Goal: Task Accomplishment & Management: Manage account settings

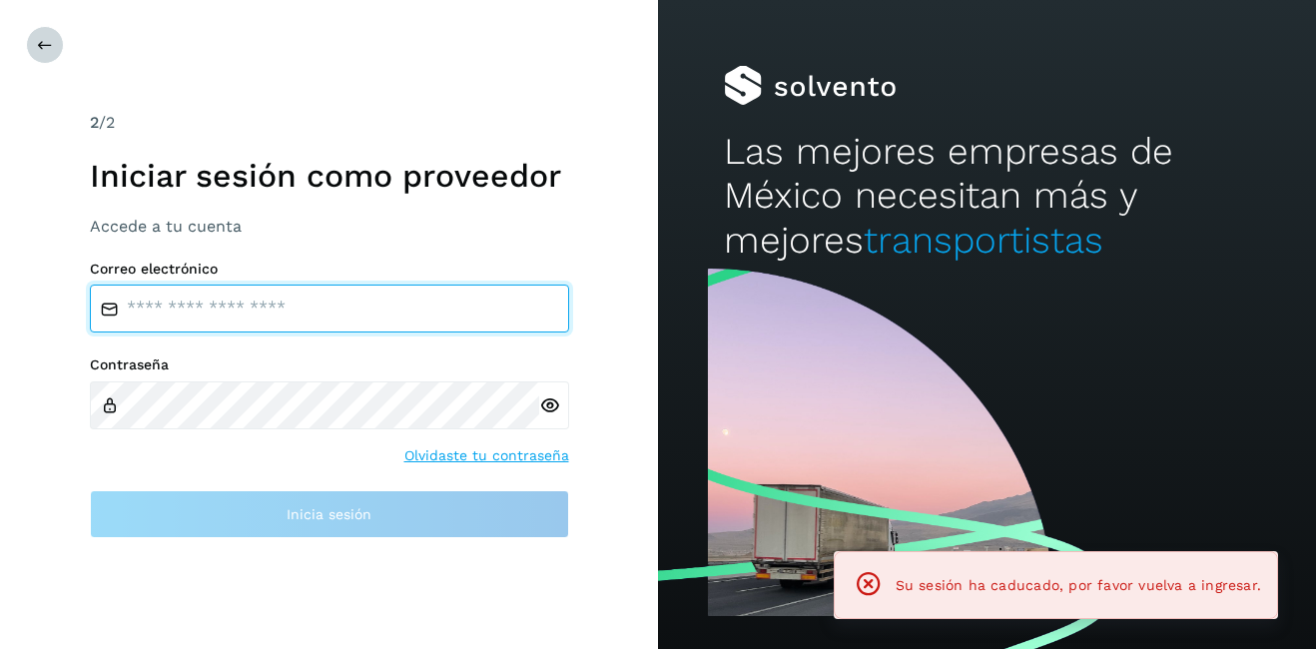
type input "**********"
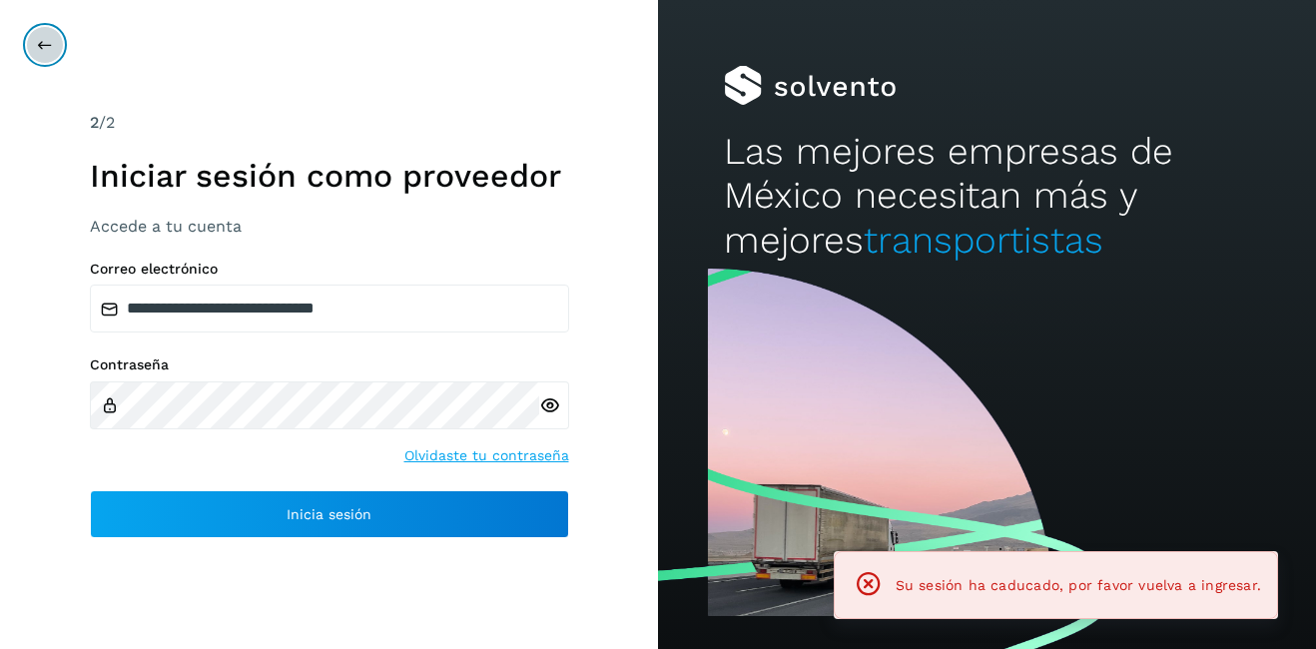
click at [39, 48] on icon at bounding box center [45, 45] width 16 height 16
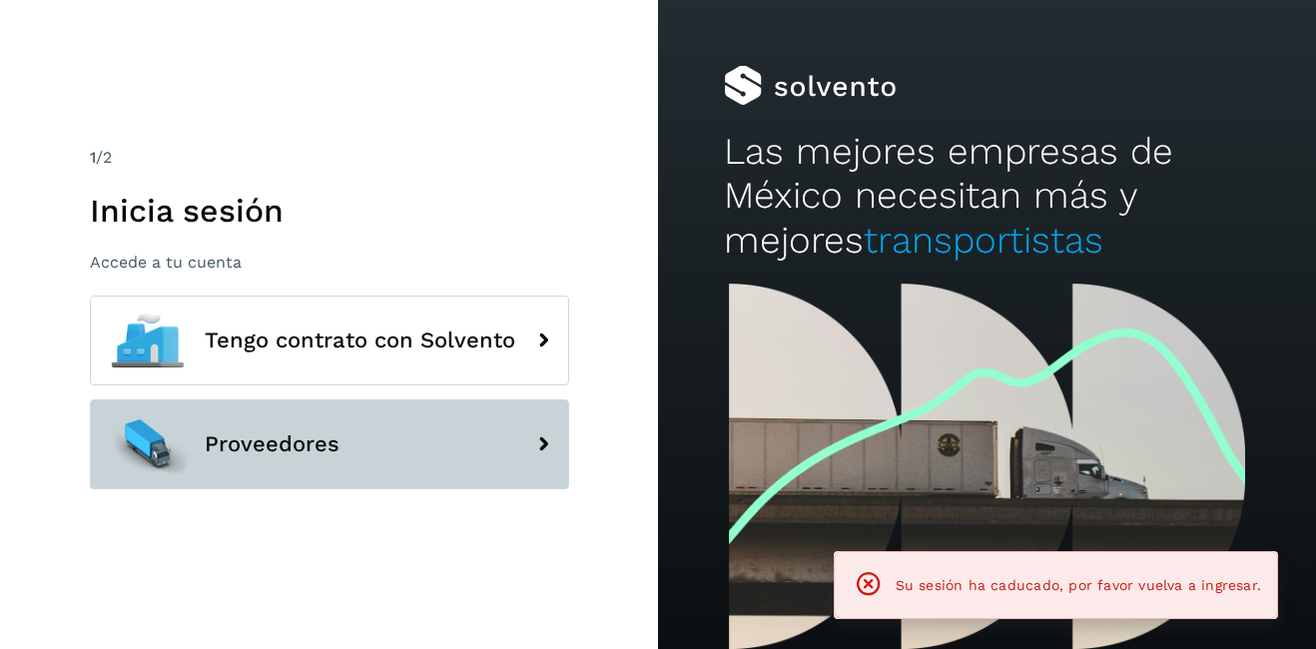
click at [203, 448] on button "Proveedores" at bounding box center [329, 444] width 479 height 90
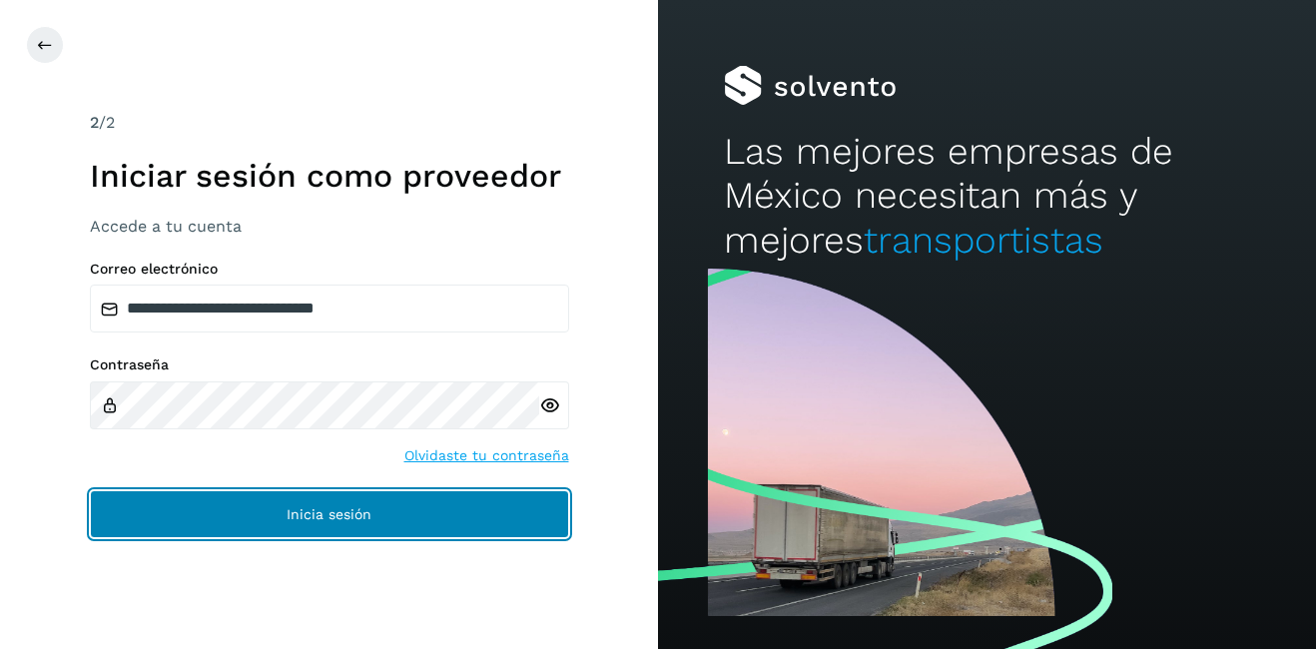
click at [283, 526] on button "Inicia sesión" at bounding box center [329, 514] width 479 height 48
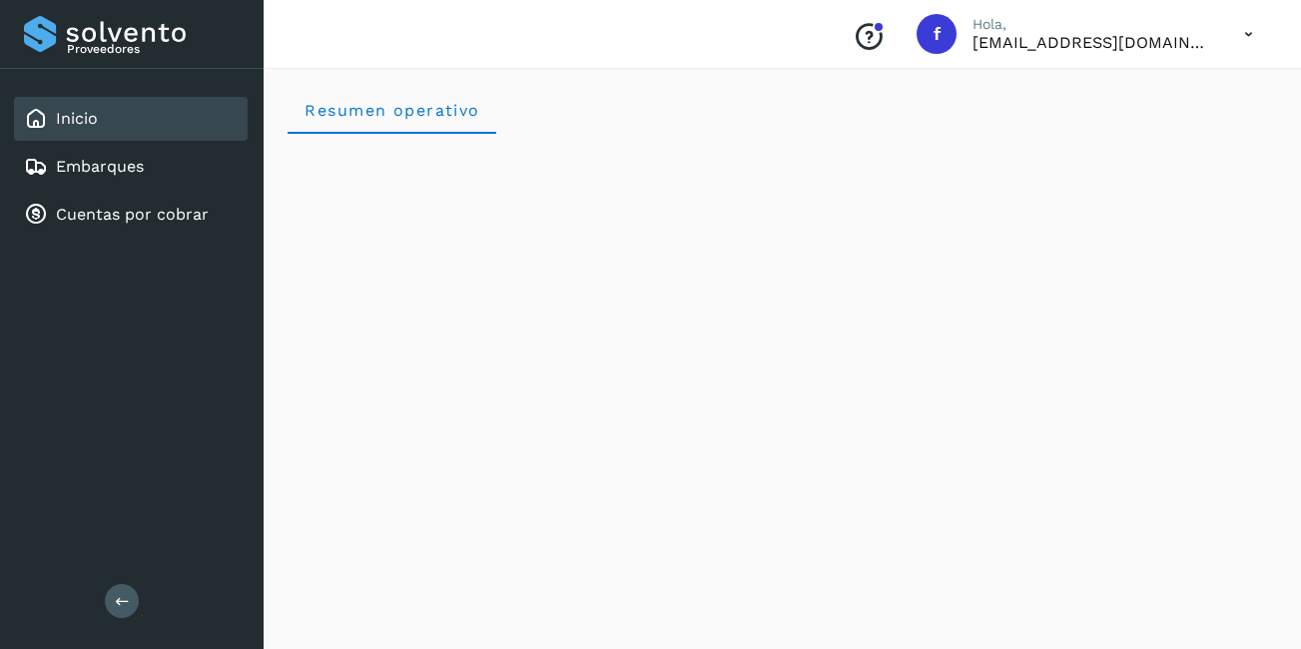
click at [104, 138] on div "Inicio" at bounding box center [131, 119] width 234 height 44
click at [144, 162] on div "Embarques" at bounding box center [131, 167] width 234 height 44
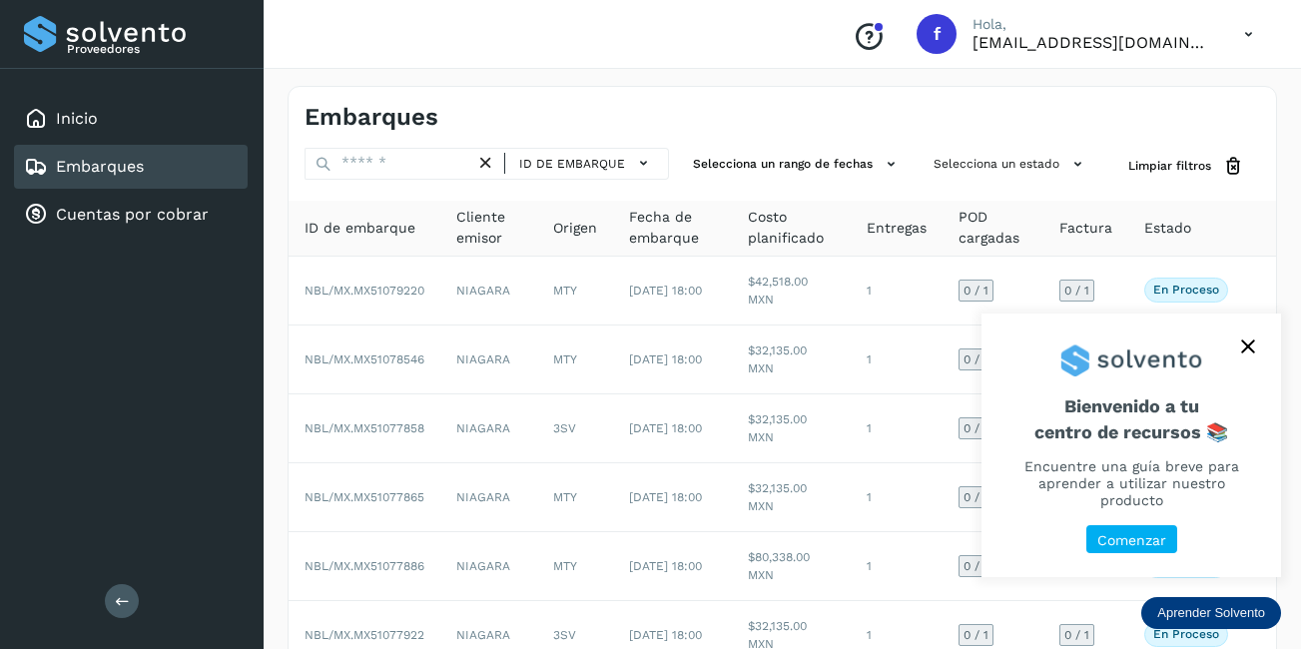
scroll to position [100, 0]
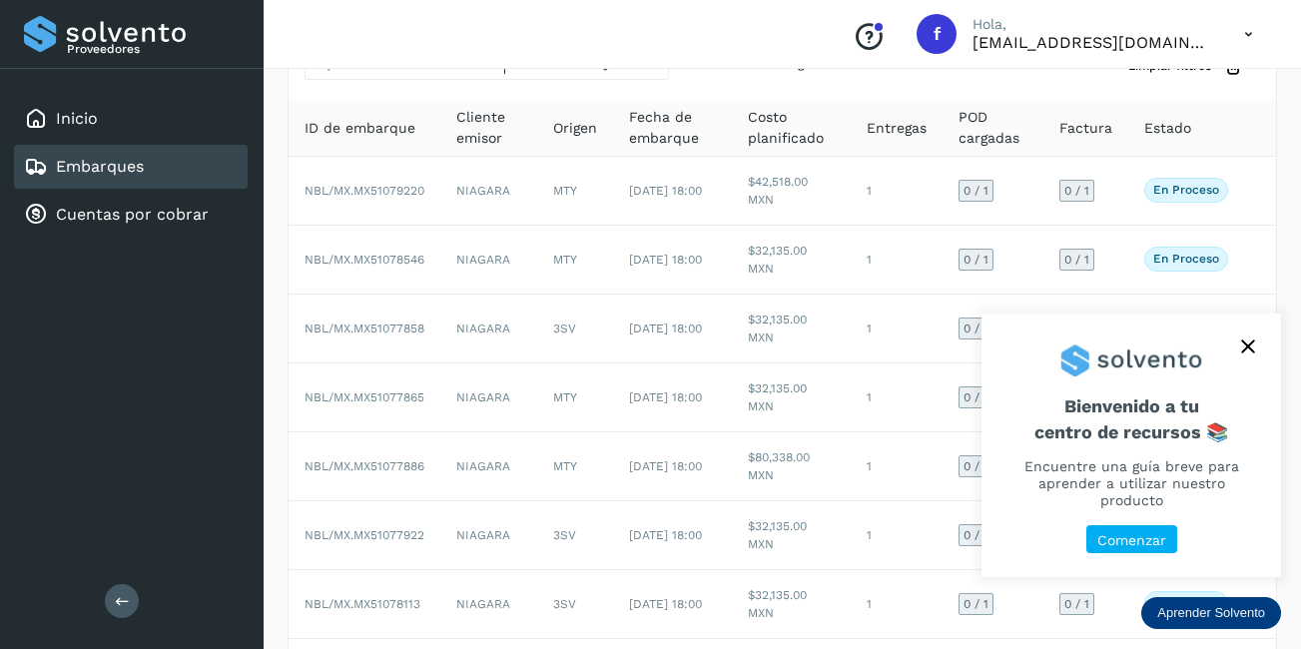
click at [1237, 345] on button "close," at bounding box center [1248, 346] width 30 height 30
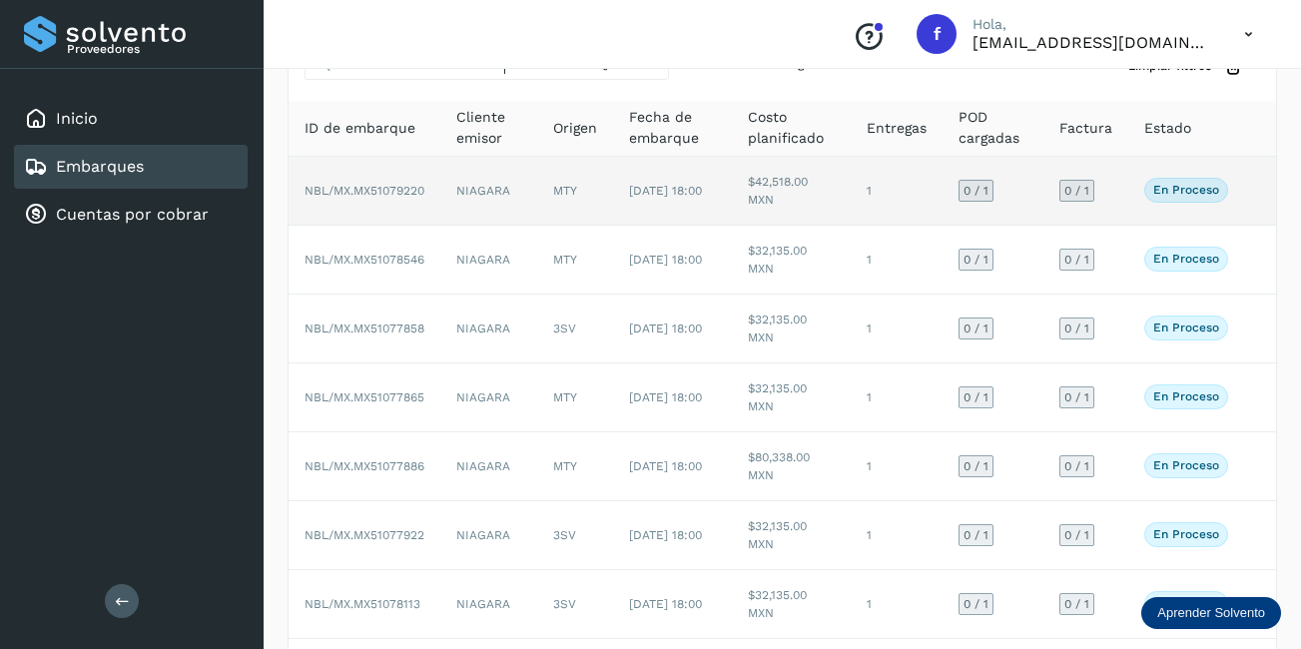
scroll to position [0, 0]
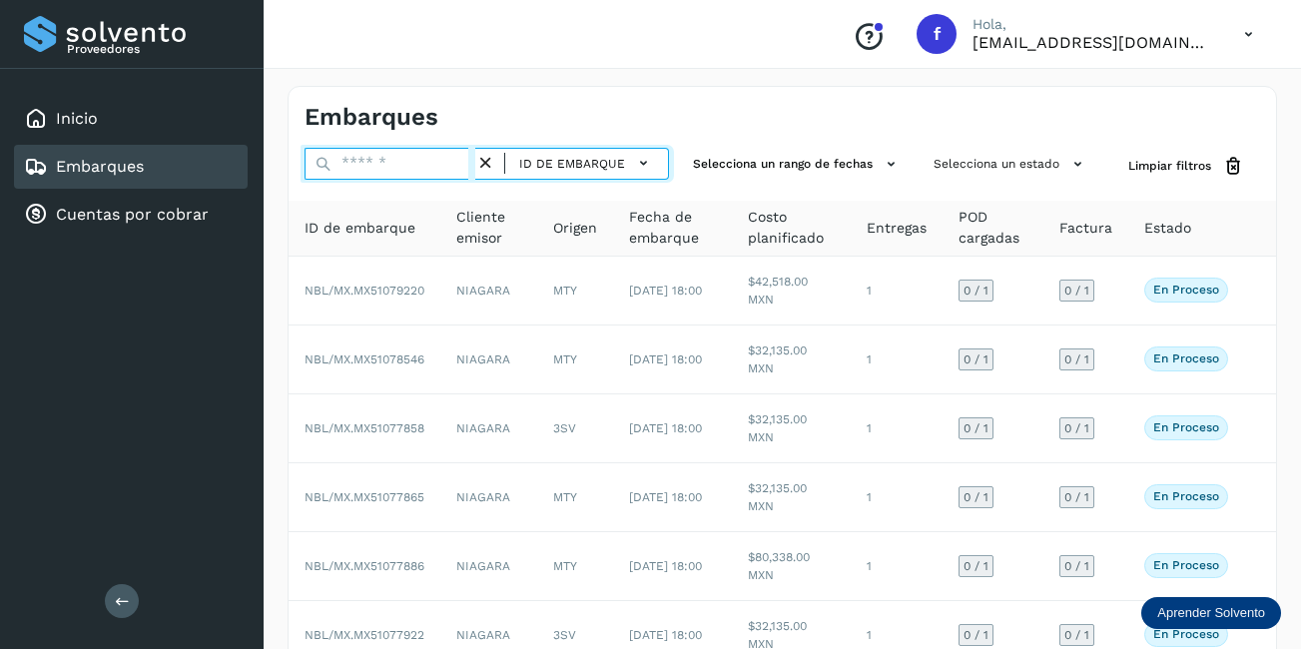
click at [373, 162] on input "text" at bounding box center [389, 164] width 171 height 32
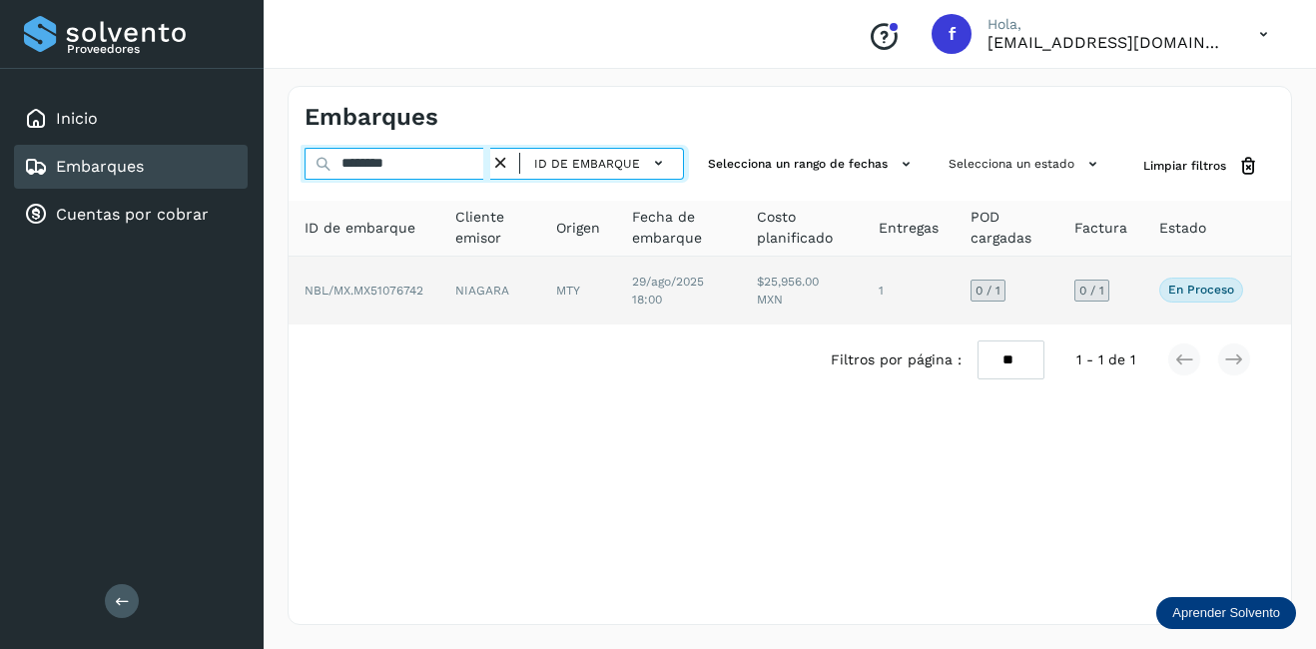
type input "********"
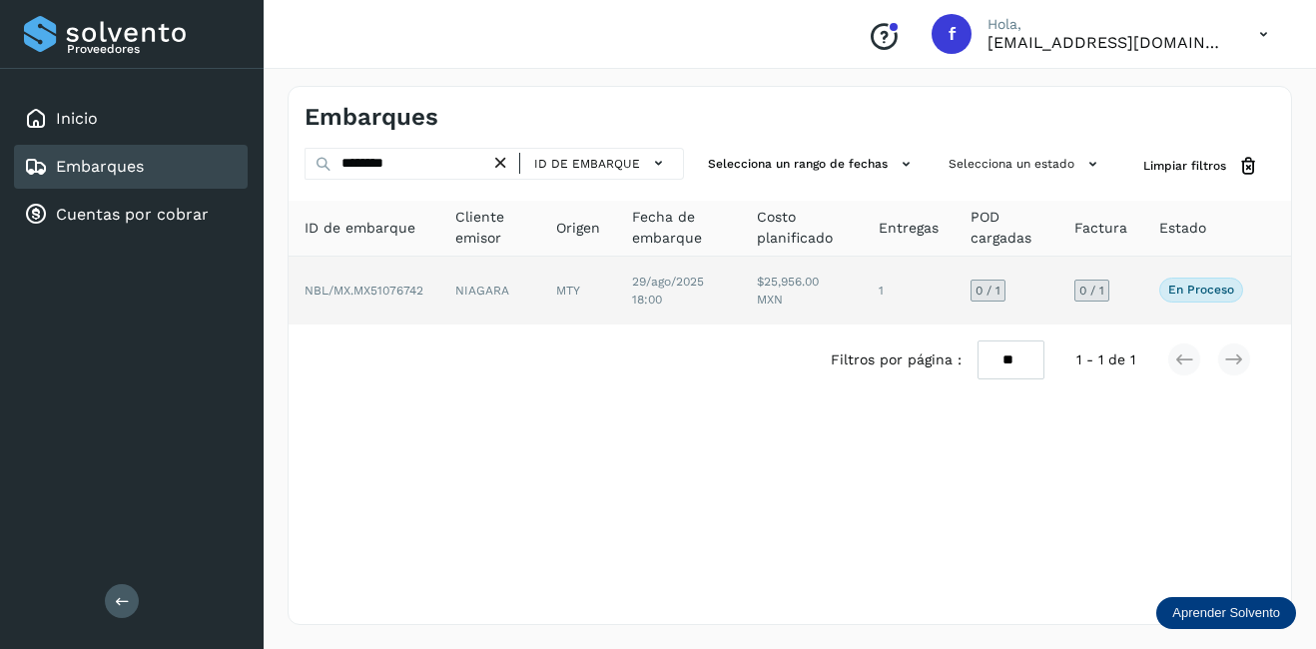
click at [402, 301] on td "NBL/MX.MX51076742" at bounding box center [364, 291] width 151 height 68
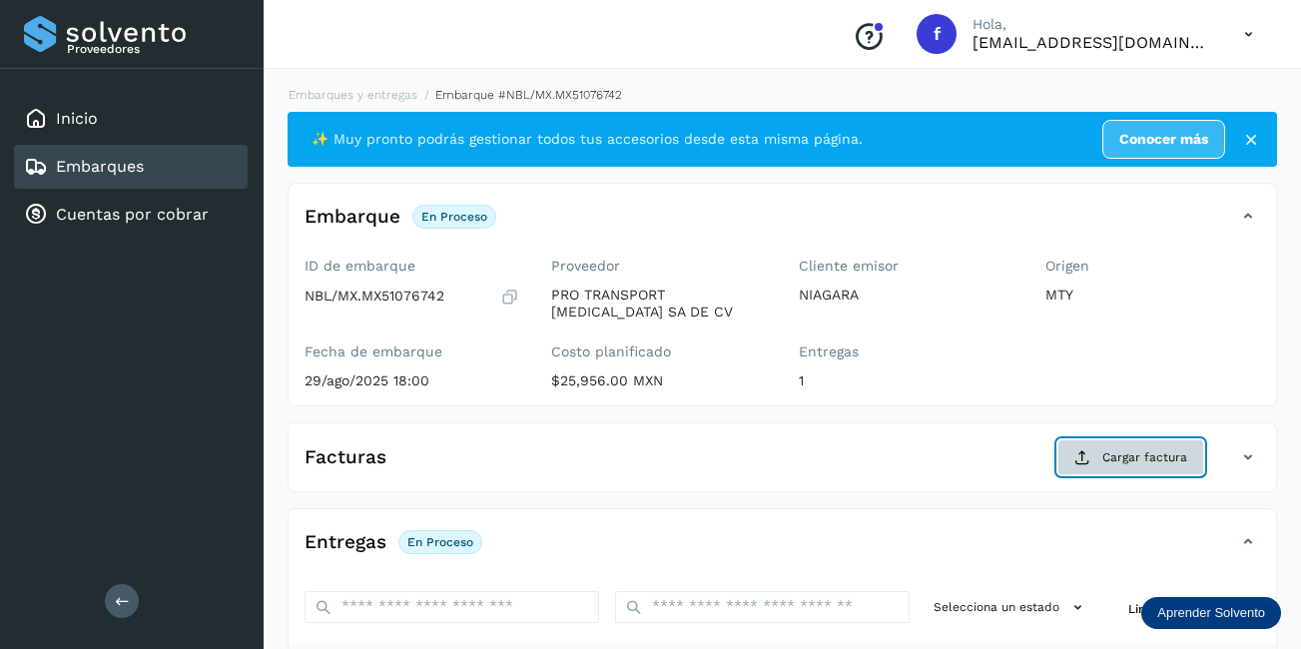
click at [1185, 472] on button "Cargar factura" at bounding box center [1130, 457] width 147 height 36
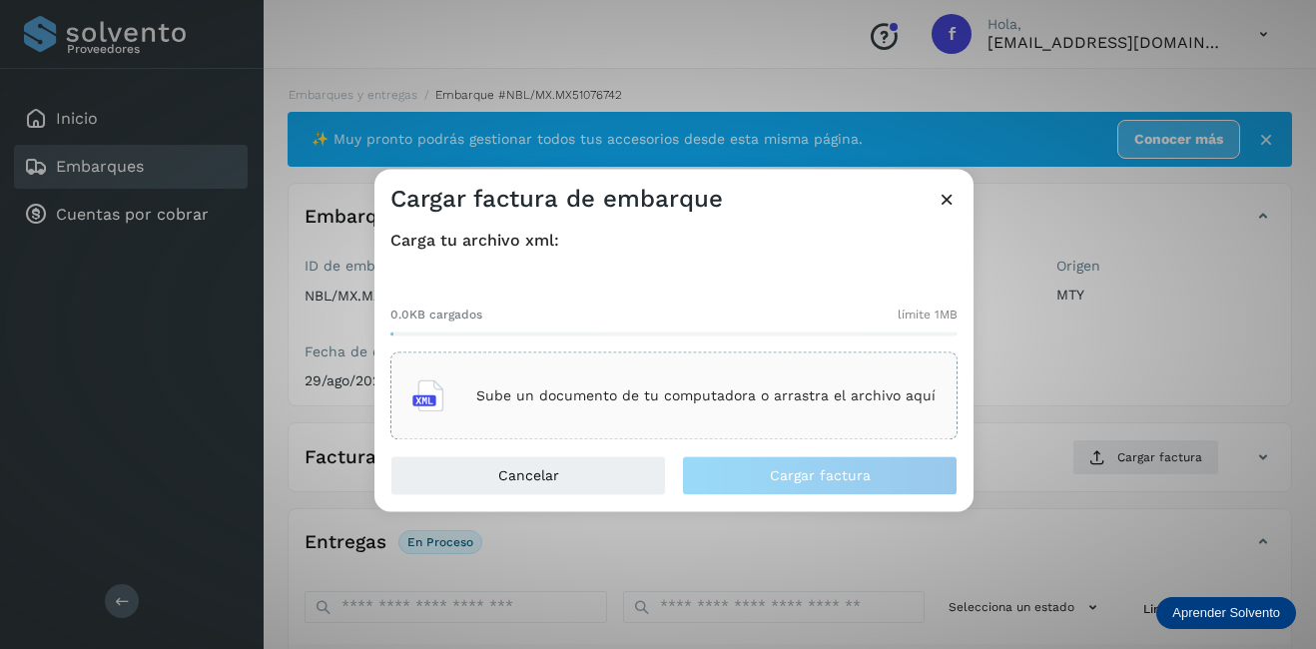
click at [582, 410] on div "Sube un documento de tu computadora o arrastra el archivo aquí" at bounding box center [673, 396] width 523 height 54
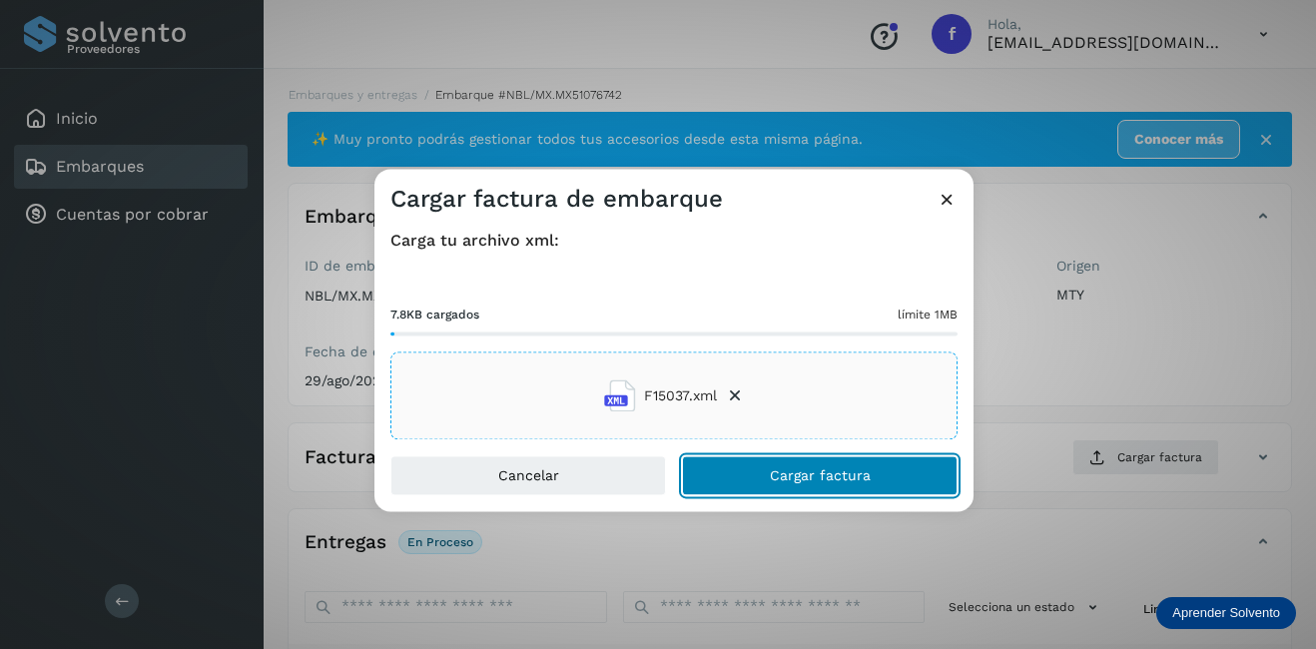
click at [865, 478] on span "Cargar factura" at bounding box center [820, 476] width 101 height 14
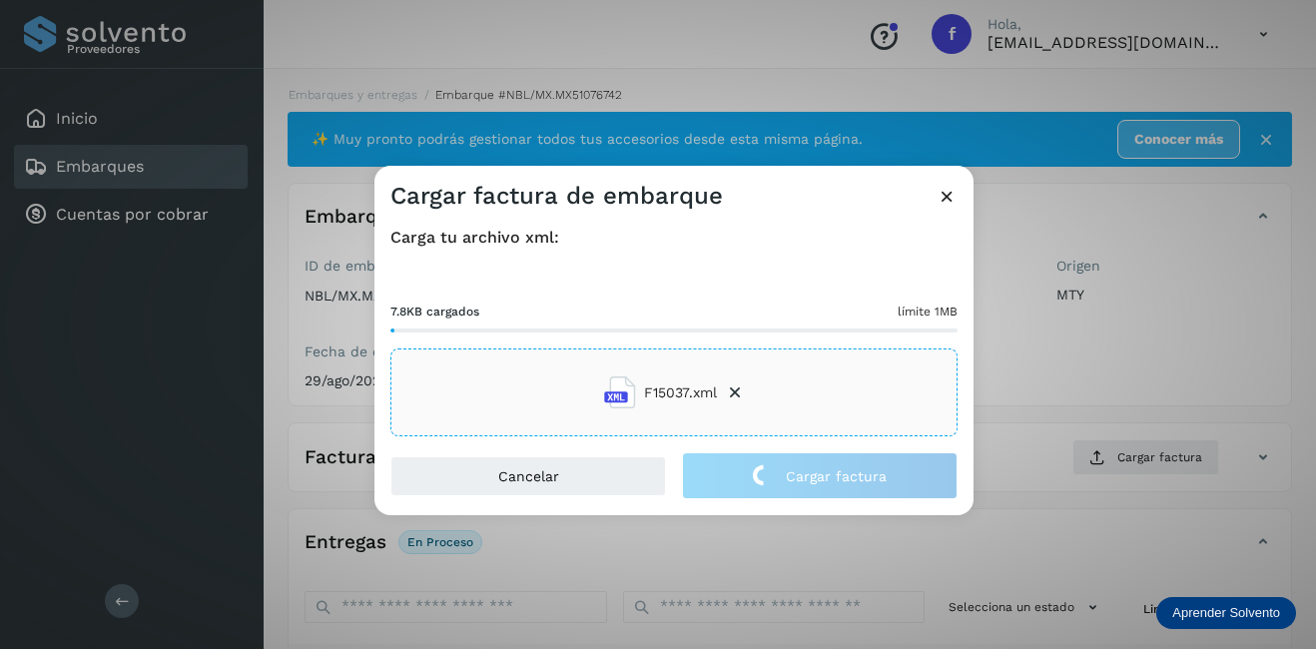
click at [1031, 416] on div "Cargar factura de embarque Carga tu archivo xml: 7.8KB cargados límite 1MB F150…" at bounding box center [658, 324] width 1316 height 649
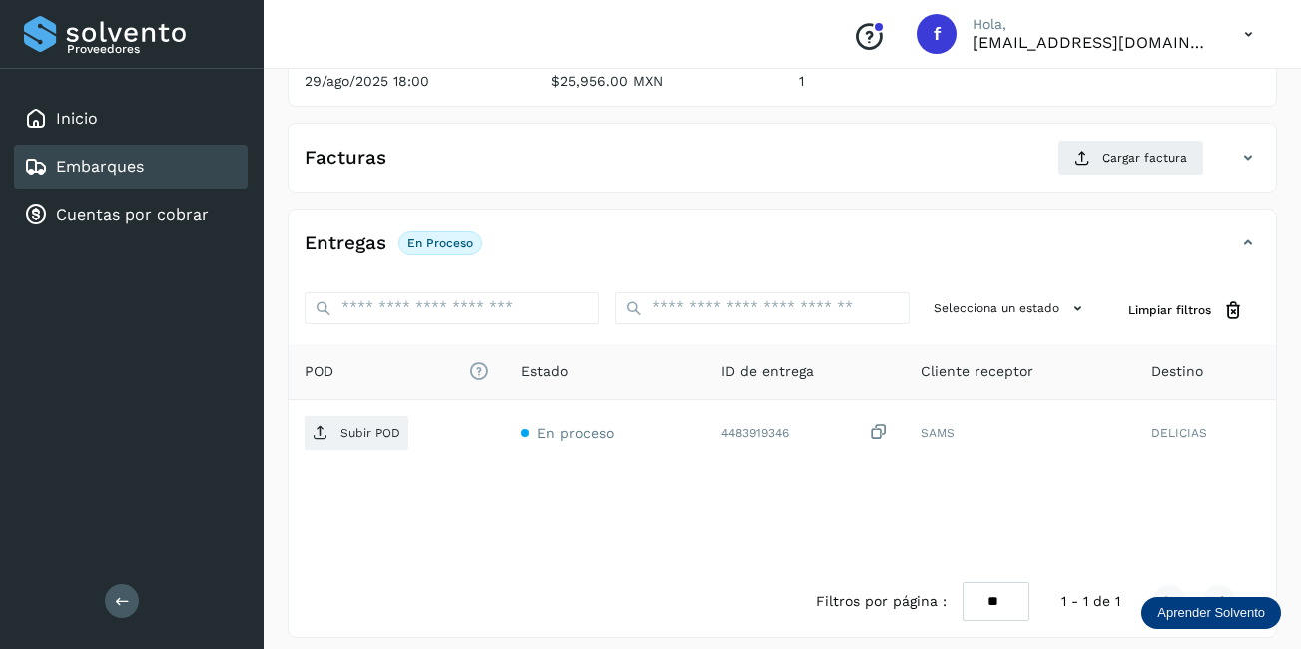
scroll to position [312, 0]
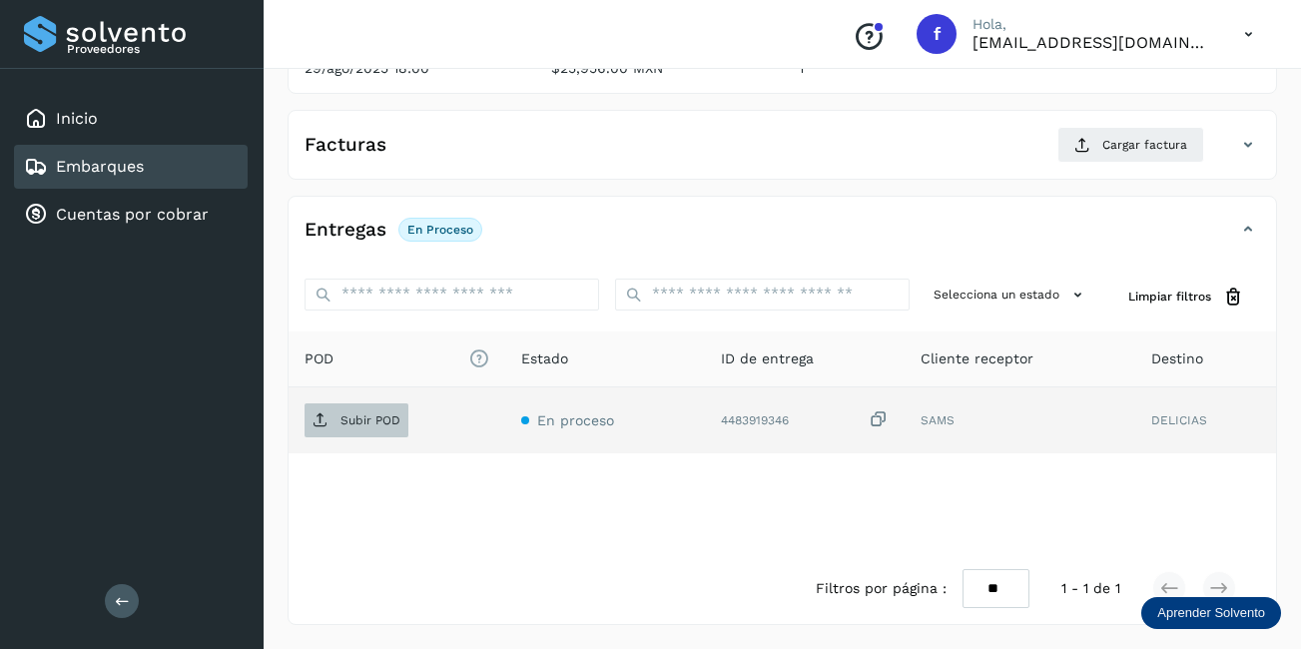
click at [352, 420] on p "Subir POD" at bounding box center [370, 420] width 60 height 14
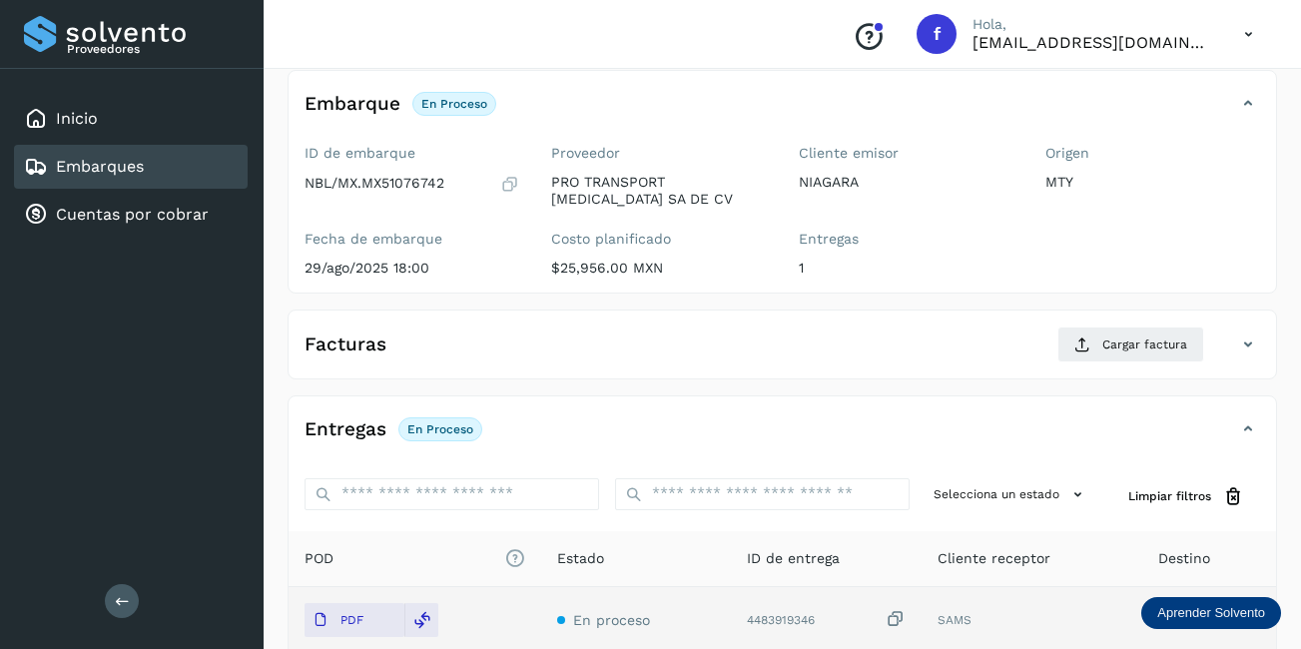
scroll to position [0, 0]
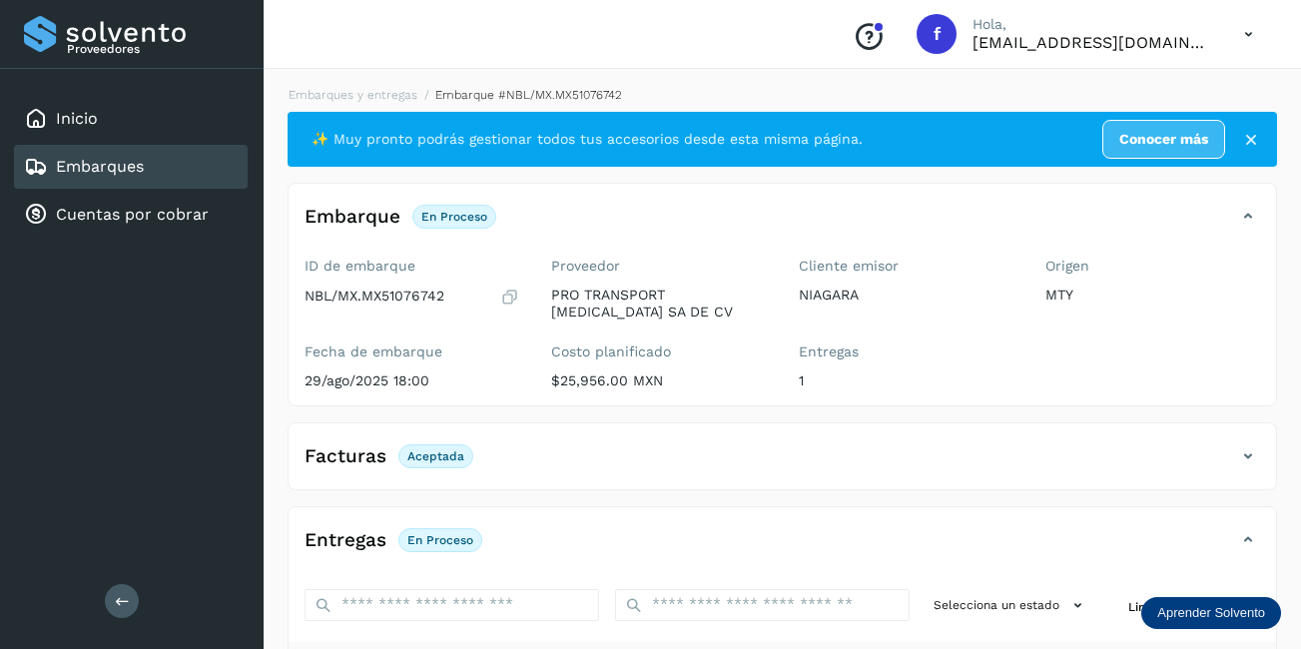
click at [184, 165] on div "Embarques" at bounding box center [131, 167] width 234 height 44
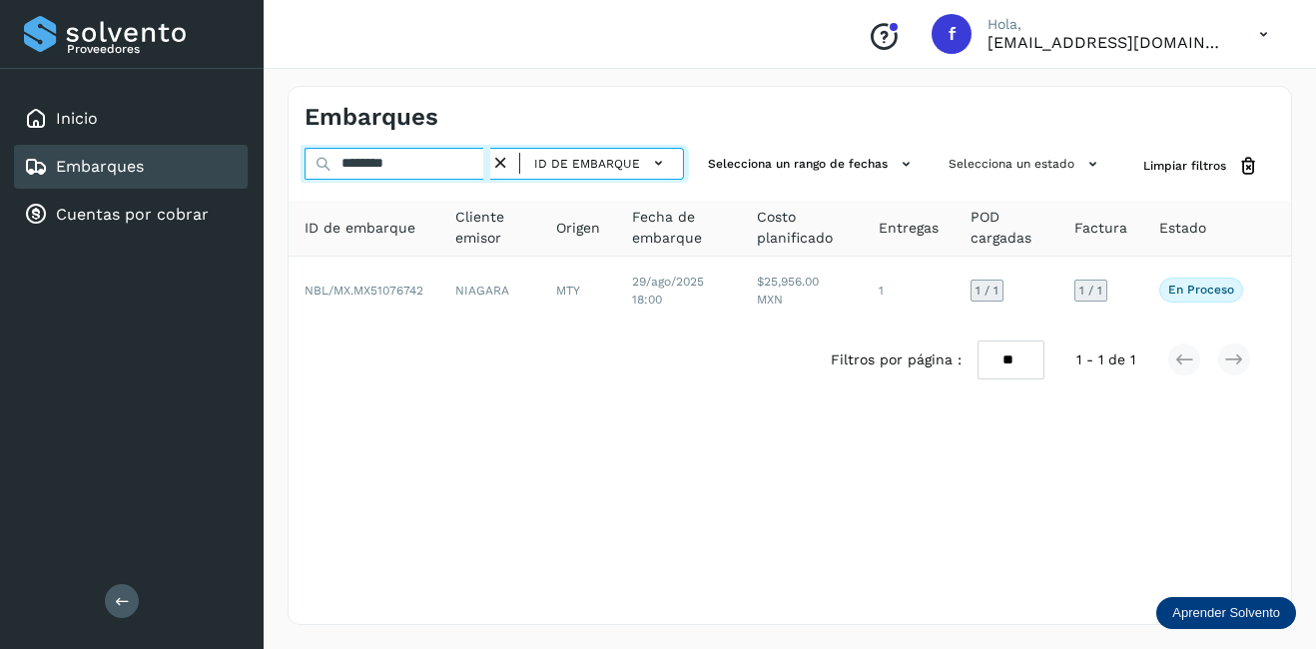
drag, startPoint x: 420, startPoint y: 173, endPoint x: 299, endPoint y: 167, distance: 120.9
click at [299, 167] on div "******** ID de embarque Selecciona un rango de fechas Selecciona un estado Limp…" at bounding box center [790, 166] width 1002 height 37
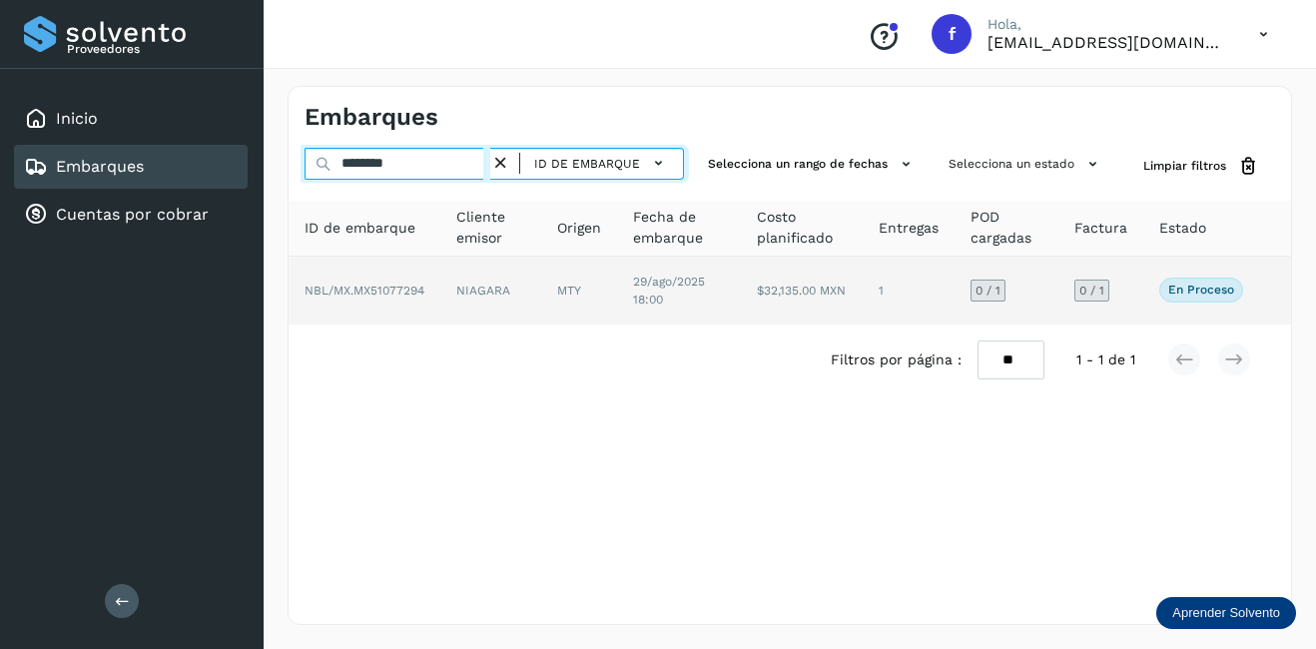
type input "********"
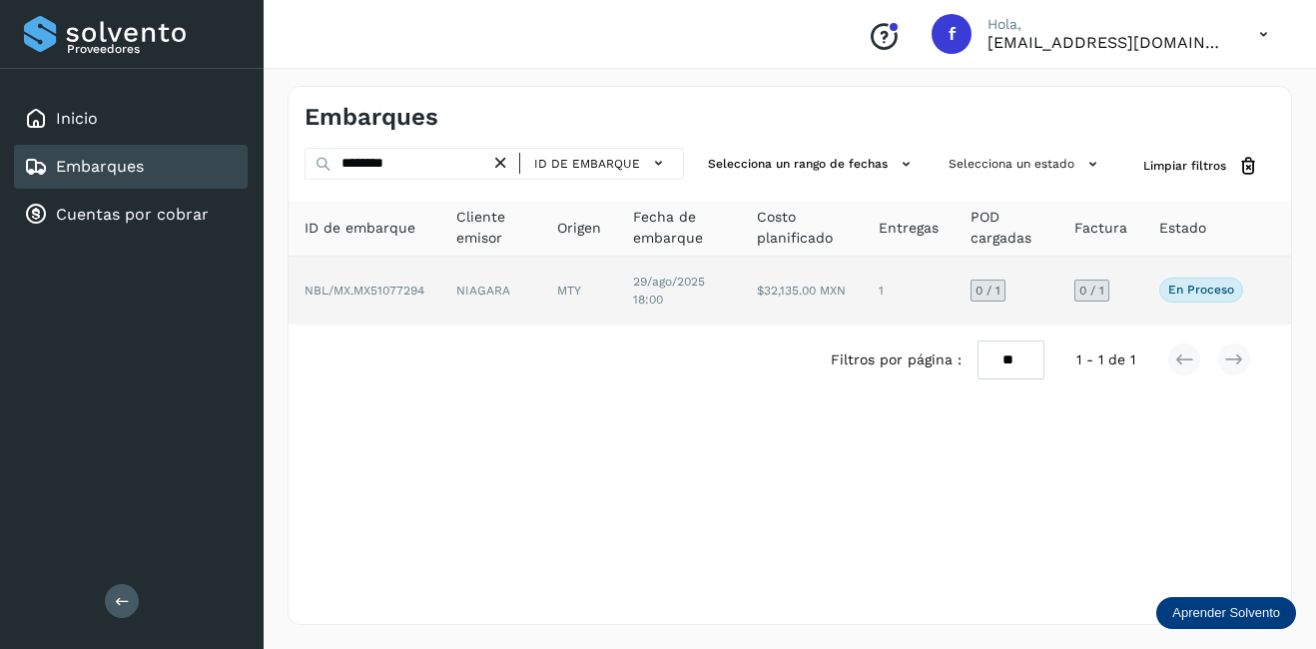
click at [851, 269] on td "$32,135.00 MXN" at bounding box center [802, 291] width 122 height 68
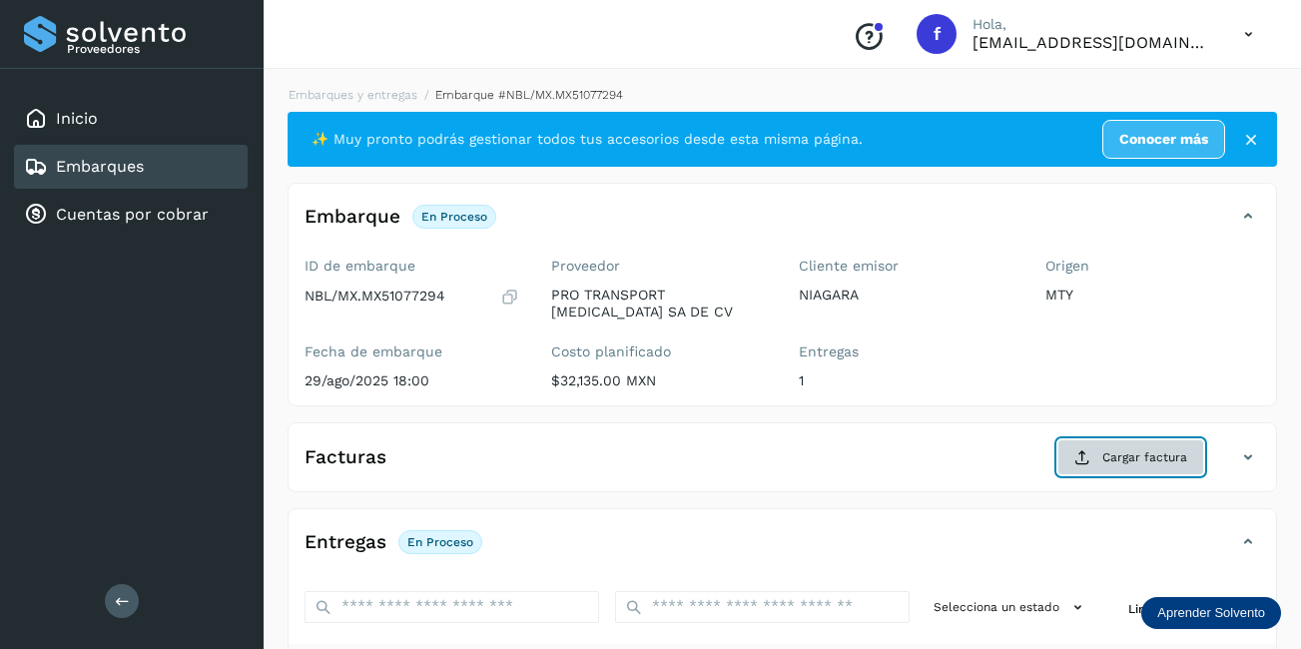
click at [1149, 457] on span "Cargar factura" at bounding box center [1144, 457] width 85 height 18
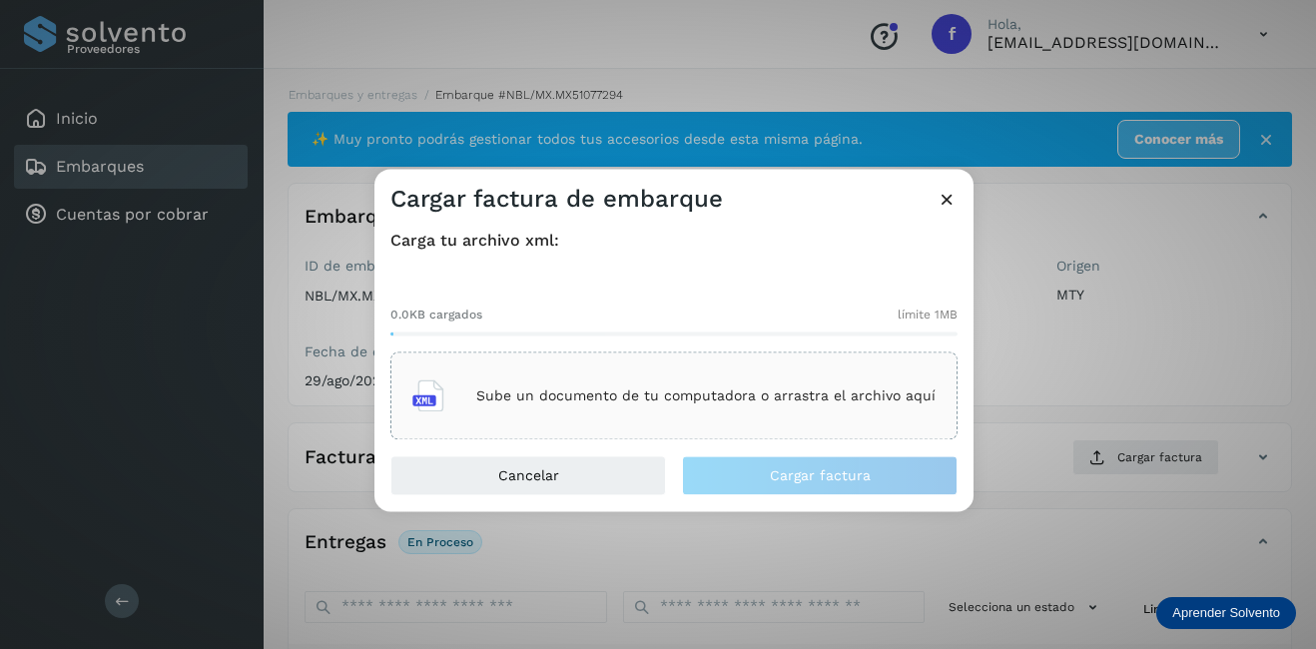
click at [627, 423] on div "Sube un documento de tu computadora o arrastra el archivo aquí" at bounding box center [673, 396] width 567 height 88
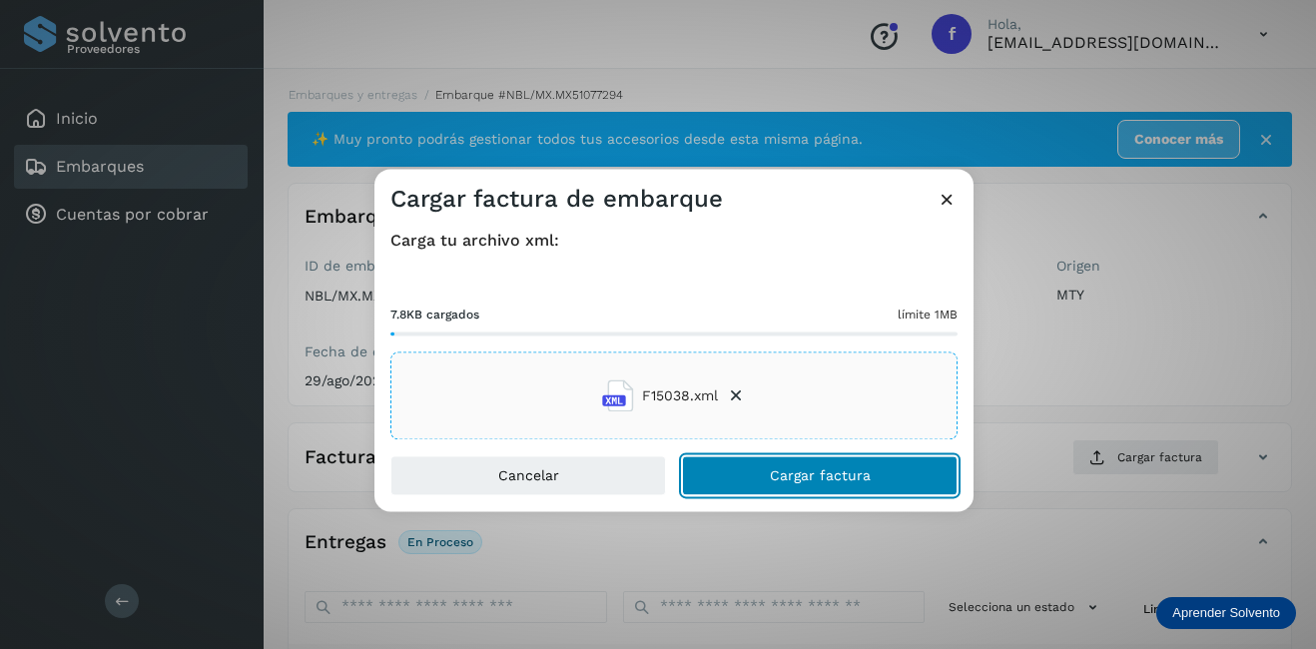
click at [814, 481] on span "Cargar factura" at bounding box center [820, 476] width 101 height 14
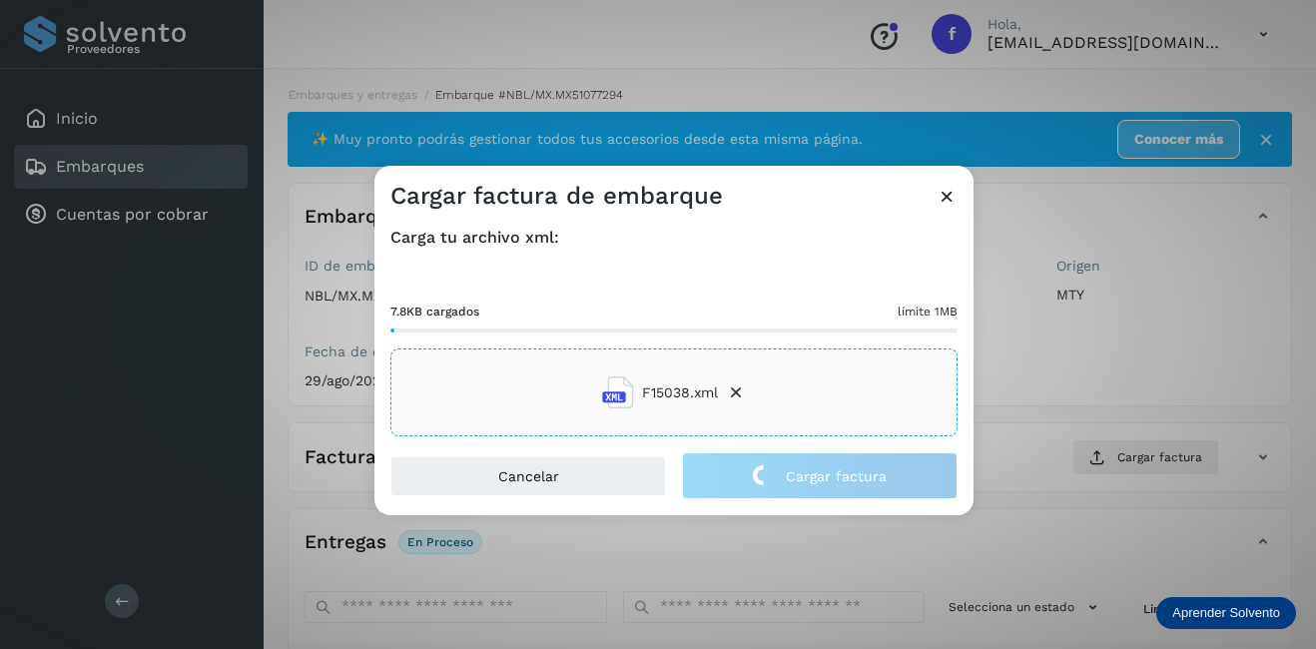
click at [1241, 317] on div "Cargar factura de embarque Carga tu archivo xml: 7.8KB cargados límite 1MB F150…" at bounding box center [658, 324] width 1316 height 649
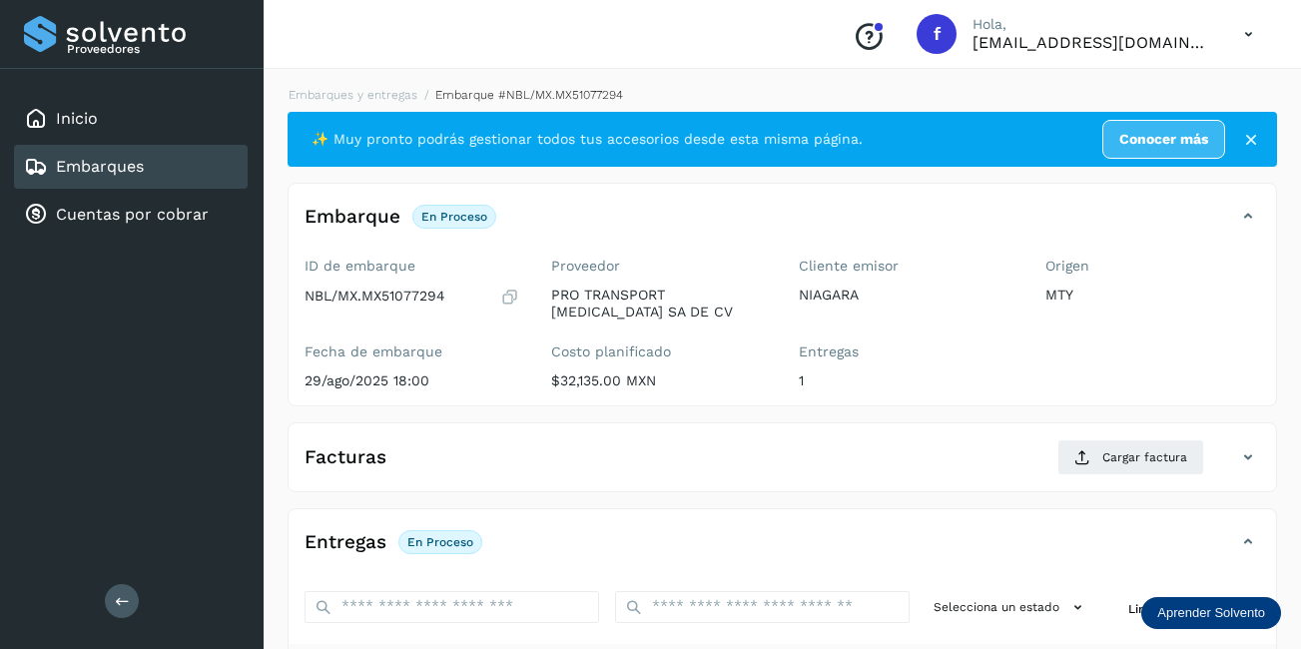
scroll to position [100, 0]
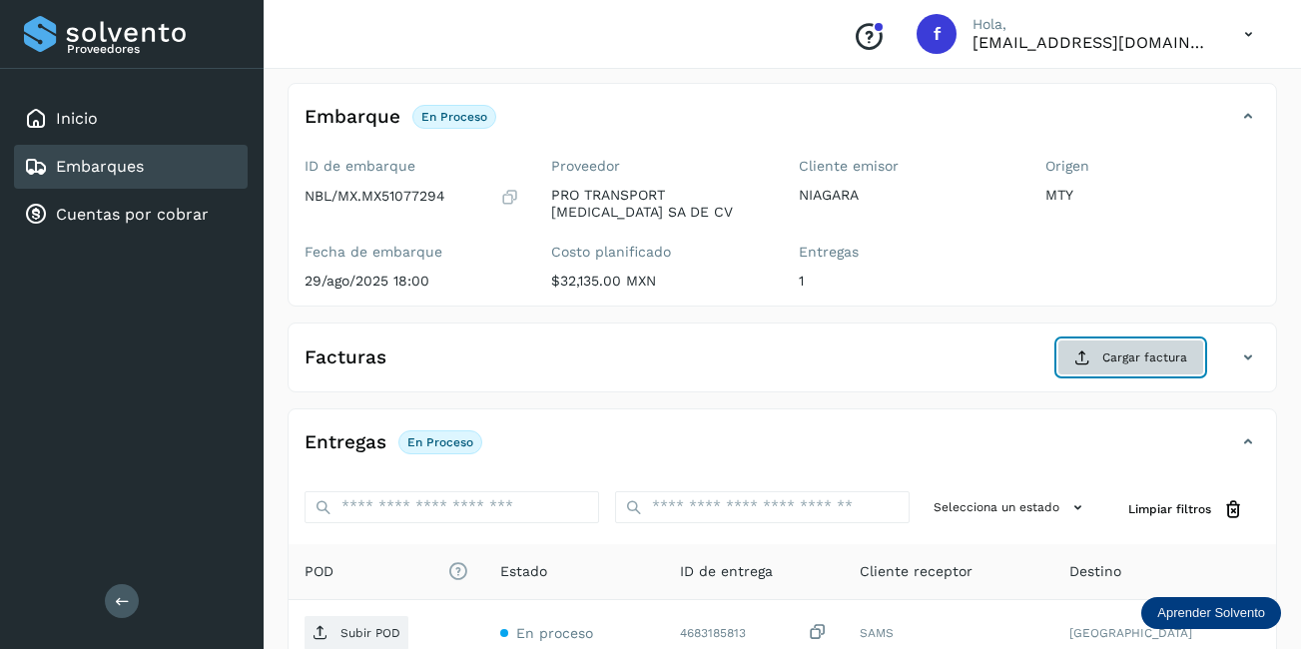
click at [1088, 355] on icon at bounding box center [1082, 357] width 16 height 16
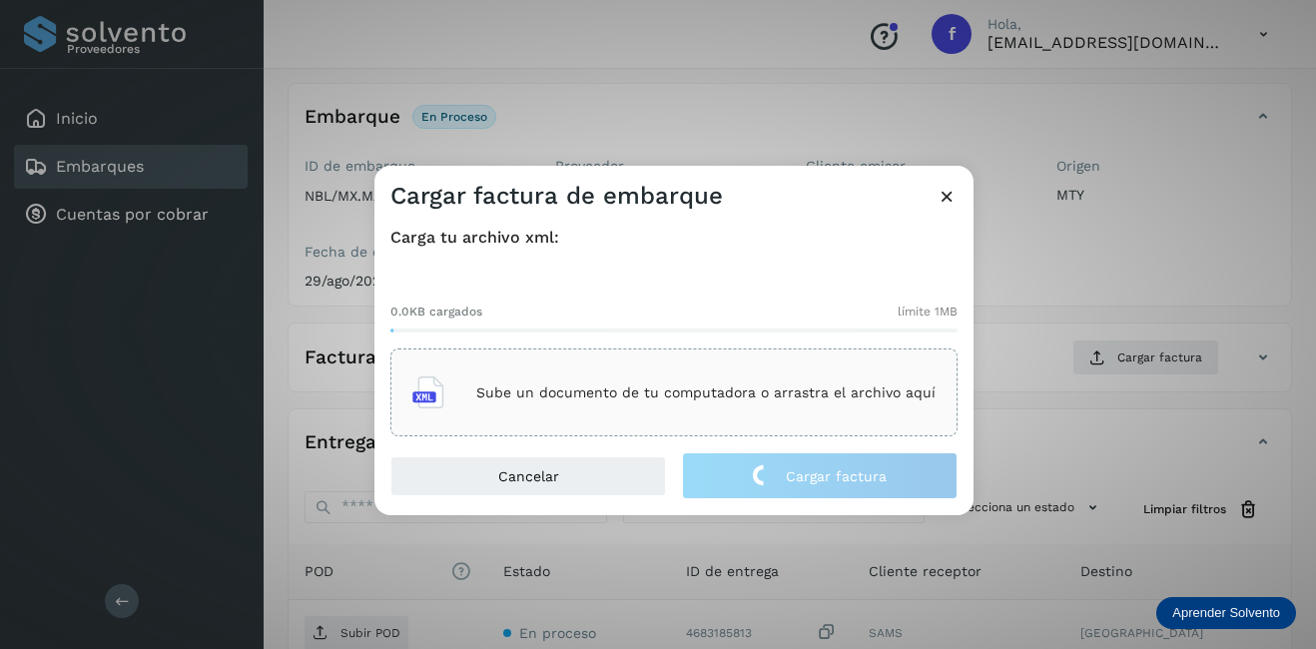
click at [544, 388] on p "Sube un documento de tu computadora o arrastra el archivo aquí" at bounding box center [705, 392] width 459 height 17
drag, startPoint x: 1112, startPoint y: 461, endPoint x: 1098, endPoint y: 465, distance: 14.5
click at [1109, 461] on div "Cargar factura de embarque Carga tu archivo xml: 0.0KB cargados límite 1MB Sube…" at bounding box center [658, 324] width 1316 height 649
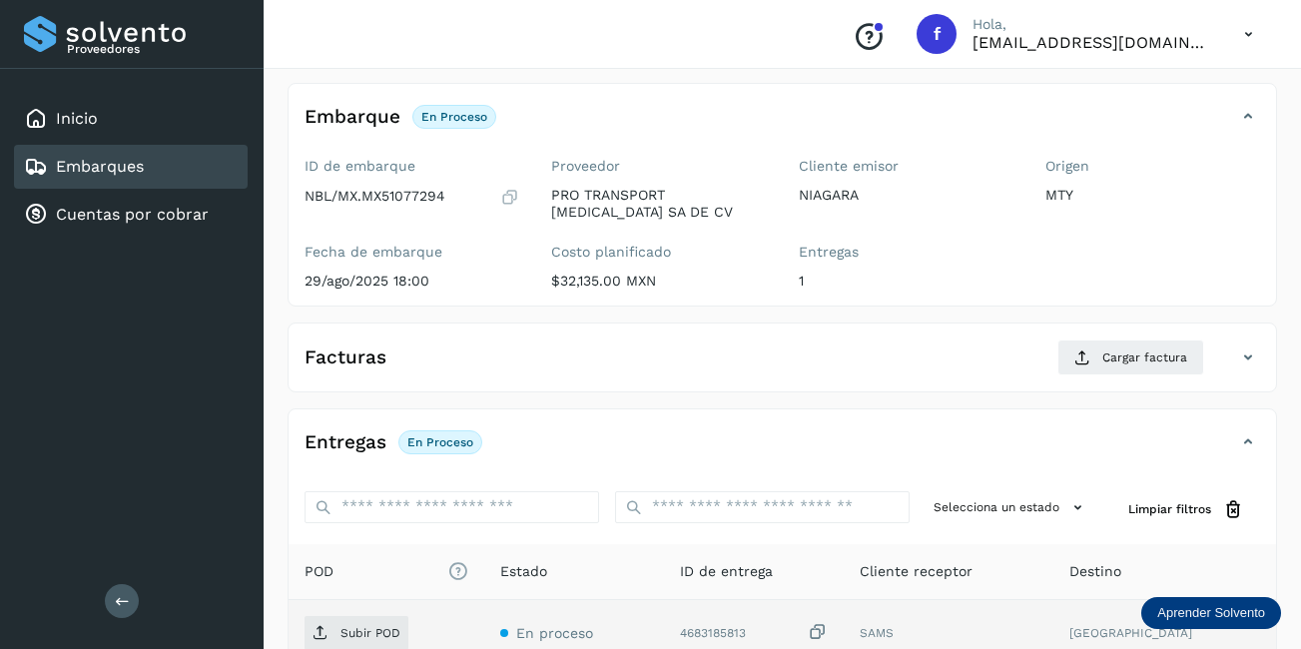
scroll to position [299, 0]
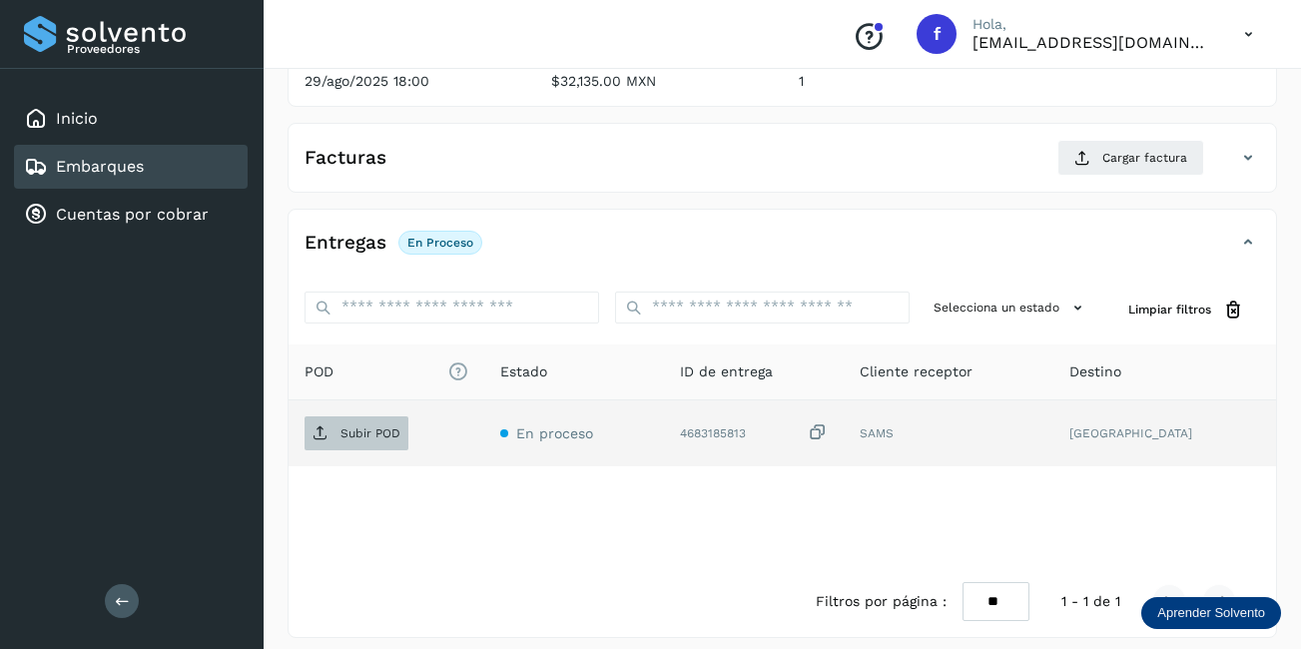
click at [365, 432] on p "Subir POD" at bounding box center [370, 433] width 60 height 14
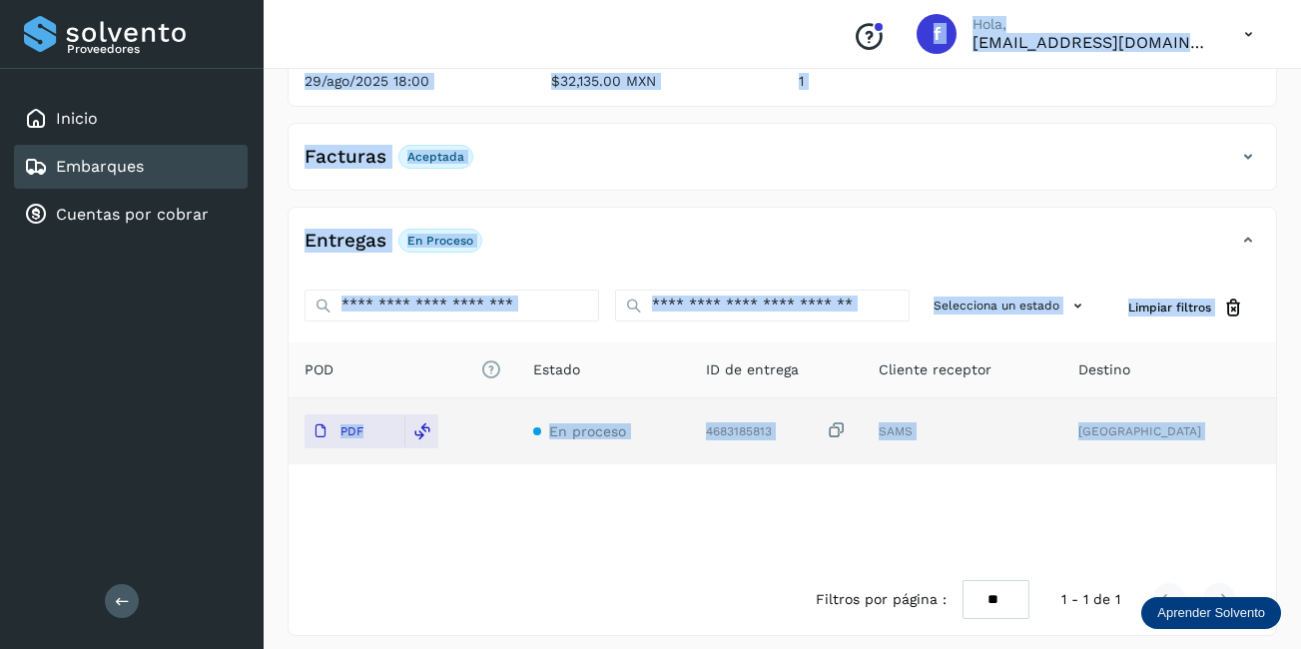
drag, startPoint x: 142, startPoint y: 186, endPoint x: 454, endPoint y: 653, distance: 562.1
click at [454, 648] on html "Proveedores Inicio Embarques Cuentas por cobrar Salir Conoce nuestros beneficio…" at bounding box center [650, 180] width 1301 height 959
click at [79, 162] on link "Embarques" at bounding box center [100, 166] width 88 height 19
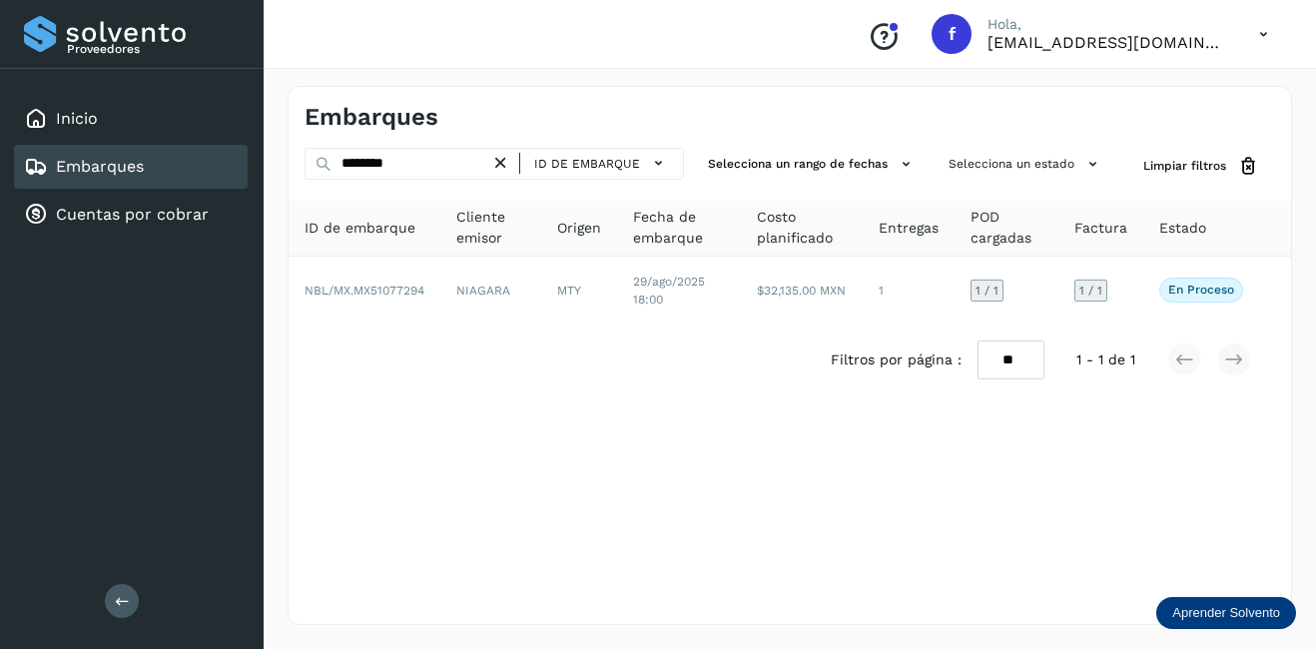
drag, startPoint x: 914, startPoint y: 520, endPoint x: 904, endPoint y: 480, distance: 41.2
click at [914, 518] on div "Embarques ******** ID de embarque Selecciona un rango de fechas Selecciona un e…" at bounding box center [790, 355] width 1004 height 539
click at [499, 161] on icon at bounding box center [500, 163] width 21 height 21
